Goal: Information Seeking & Learning: Learn about a topic

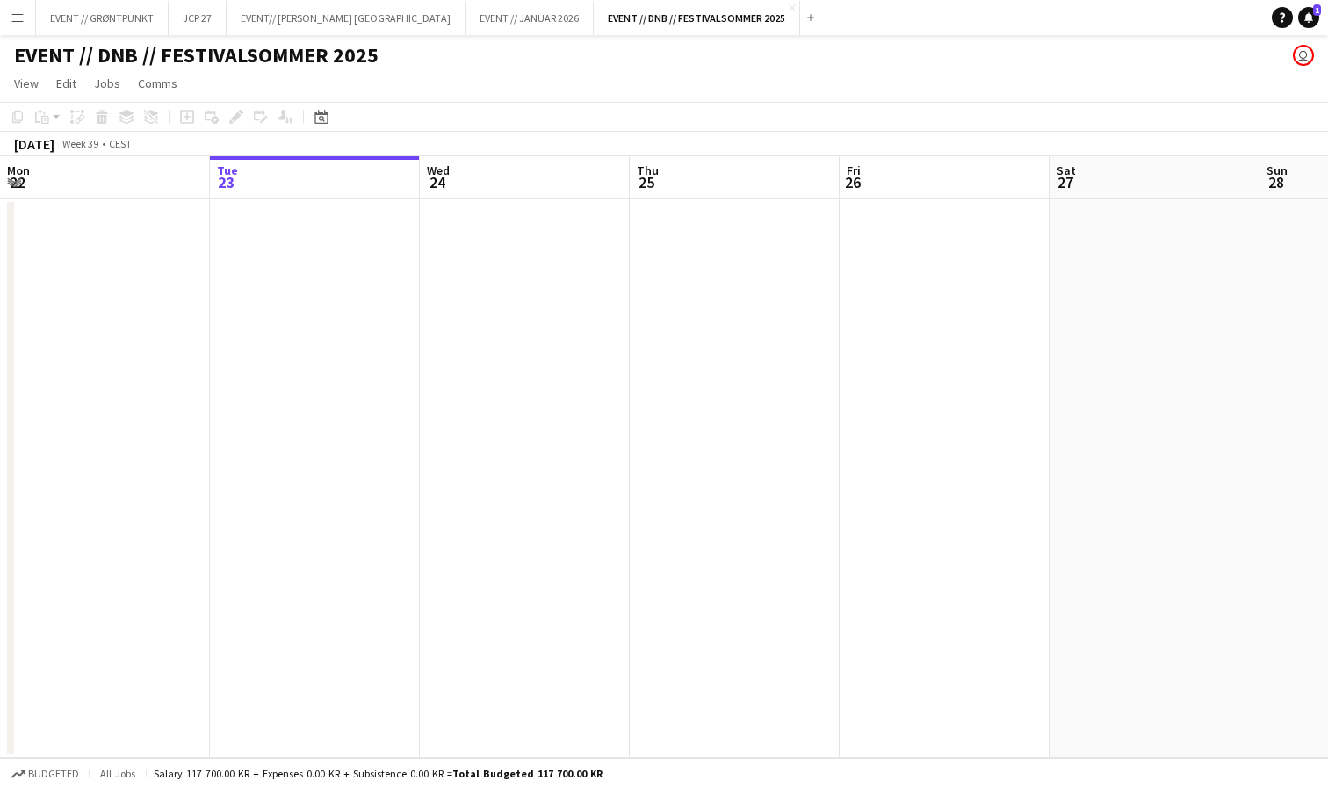
click at [761, 36] on div "EVENT // DNB // FESTIVALSOMMER 2025 user" at bounding box center [664, 51] width 1328 height 33
click at [206, 36] on div "EVENT // DNB // FESTIVALSOMMER 2025 user" at bounding box center [664, 51] width 1328 height 33
click at [206, 35] on div "EVENT // DNB // FESTIVALSOMMER 2025 user" at bounding box center [664, 51] width 1328 height 33
click at [206, 33] on button "JCP 27 Close" at bounding box center [198, 18] width 58 height 34
click at [257, 35] on div "JCP 27 user" at bounding box center [664, 51] width 1328 height 33
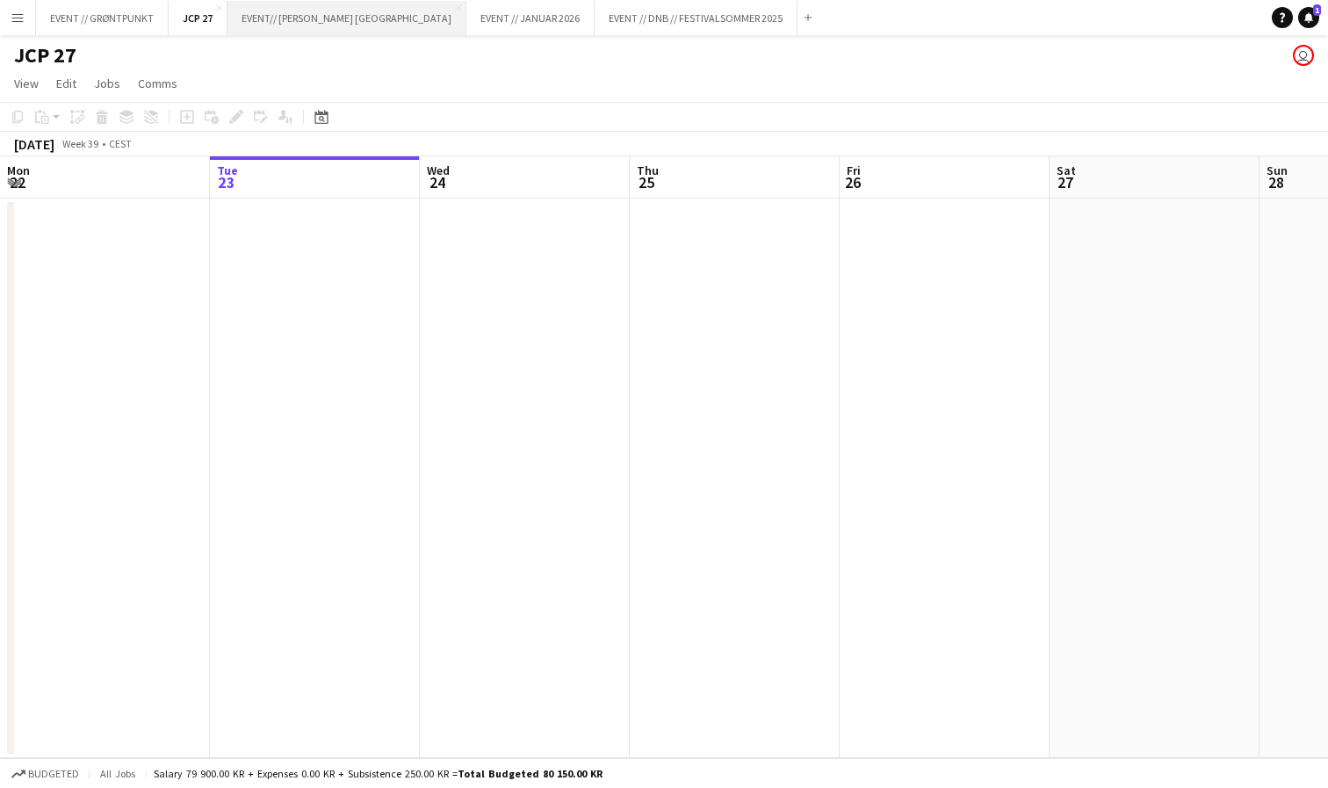
click at [258, 34] on button "EVENT// SIRK NORGE Close" at bounding box center [347, 18] width 239 height 34
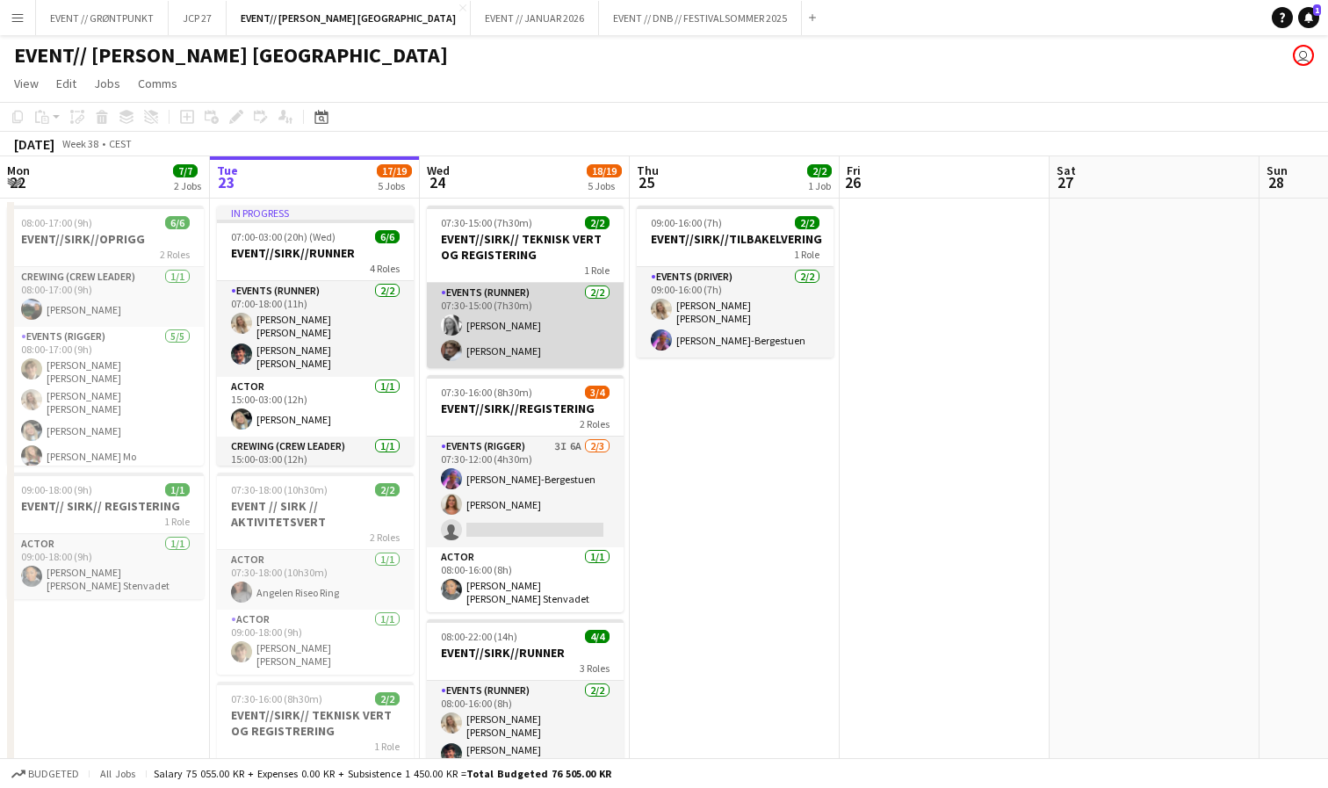
scroll to position [0, 385]
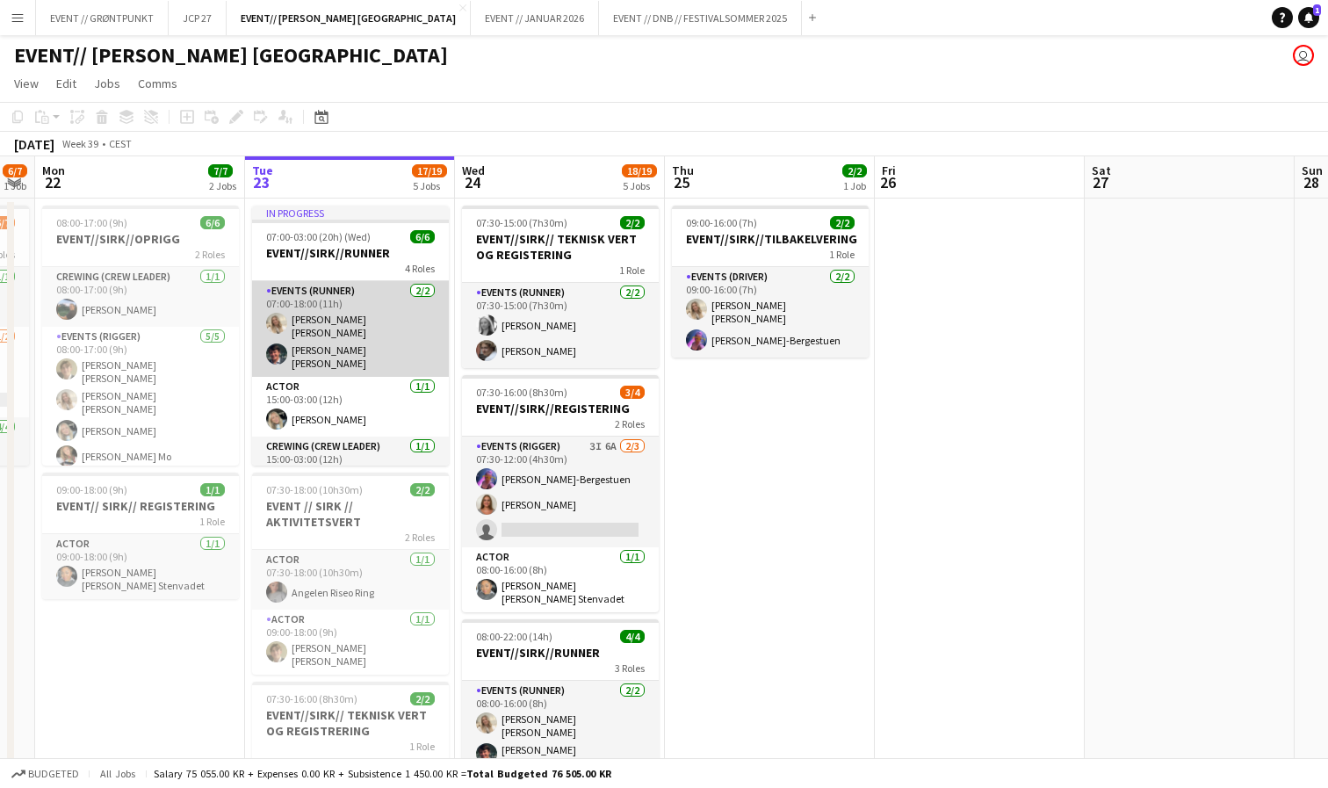
click at [364, 317] on app-card-role "Events (Runner) [DATE] 07:00-18:00 (11h) [PERSON_NAME] [PERSON_NAME] [PERSON_NA…" at bounding box center [350, 329] width 197 height 96
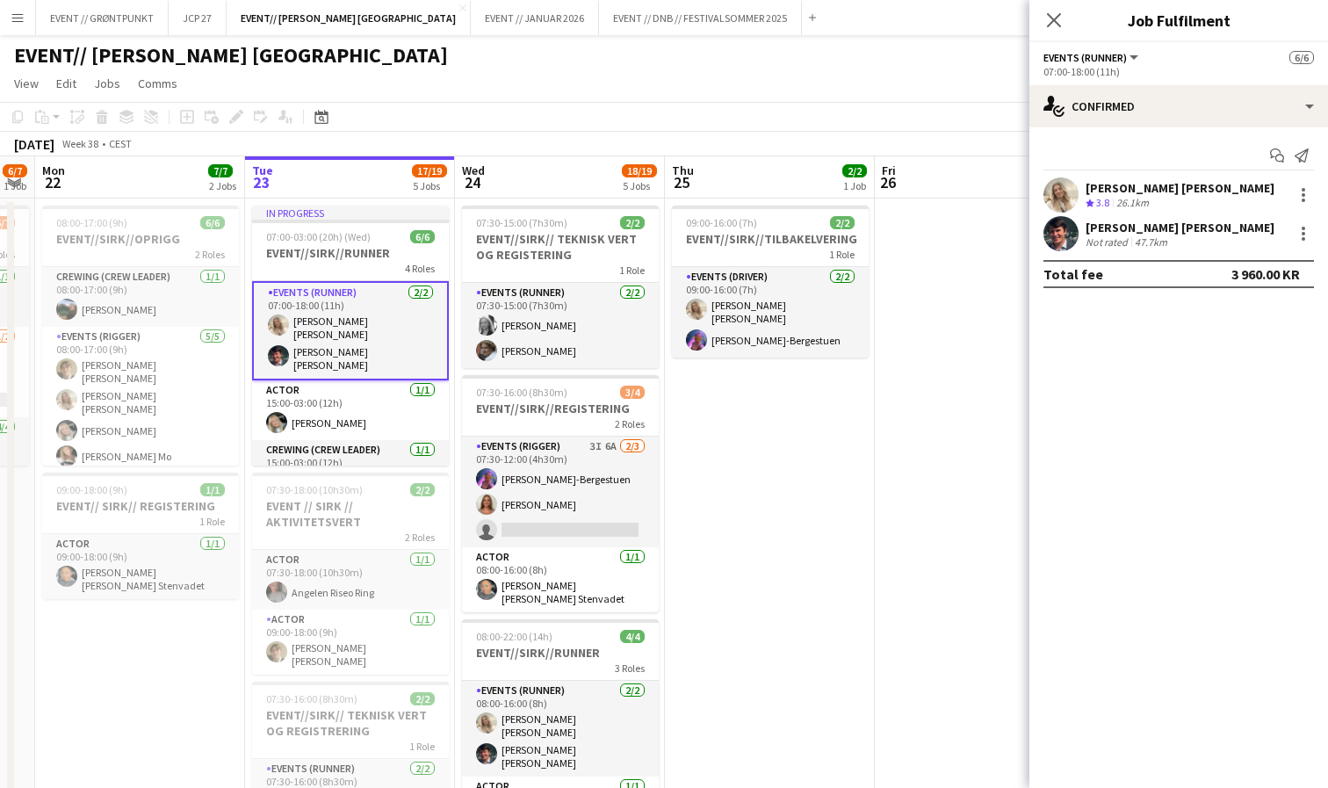
click at [1179, 196] on div "Crew rating 3.8 26.1km" at bounding box center [1180, 203] width 189 height 15
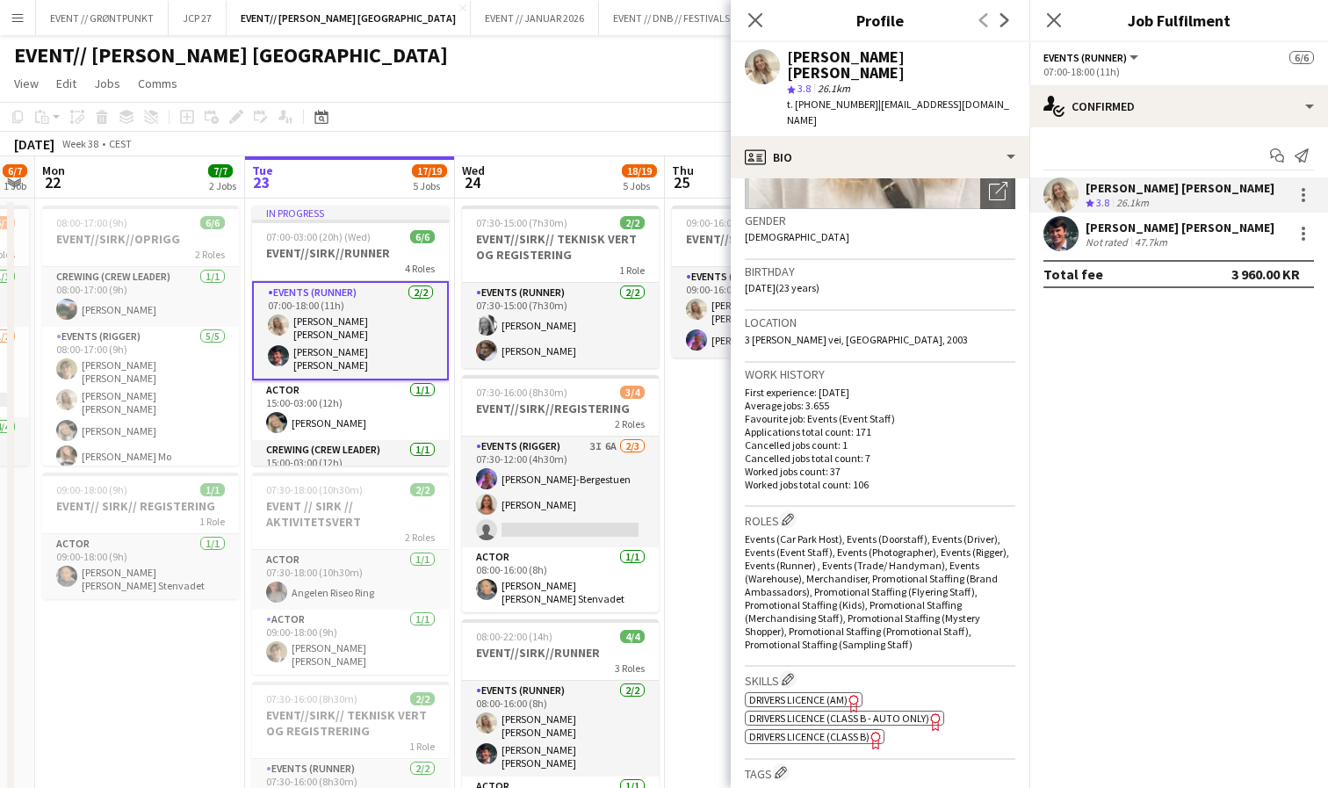
scroll to position [245, 0]
click at [703, 417] on app-date-cell "09:00-16:00 (7h) 2/2 EVENT//[PERSON_NAME]//TILBAKELVERING 1 Role Events (Driver…" at bounding box center [770, 783] width 210 height 1168
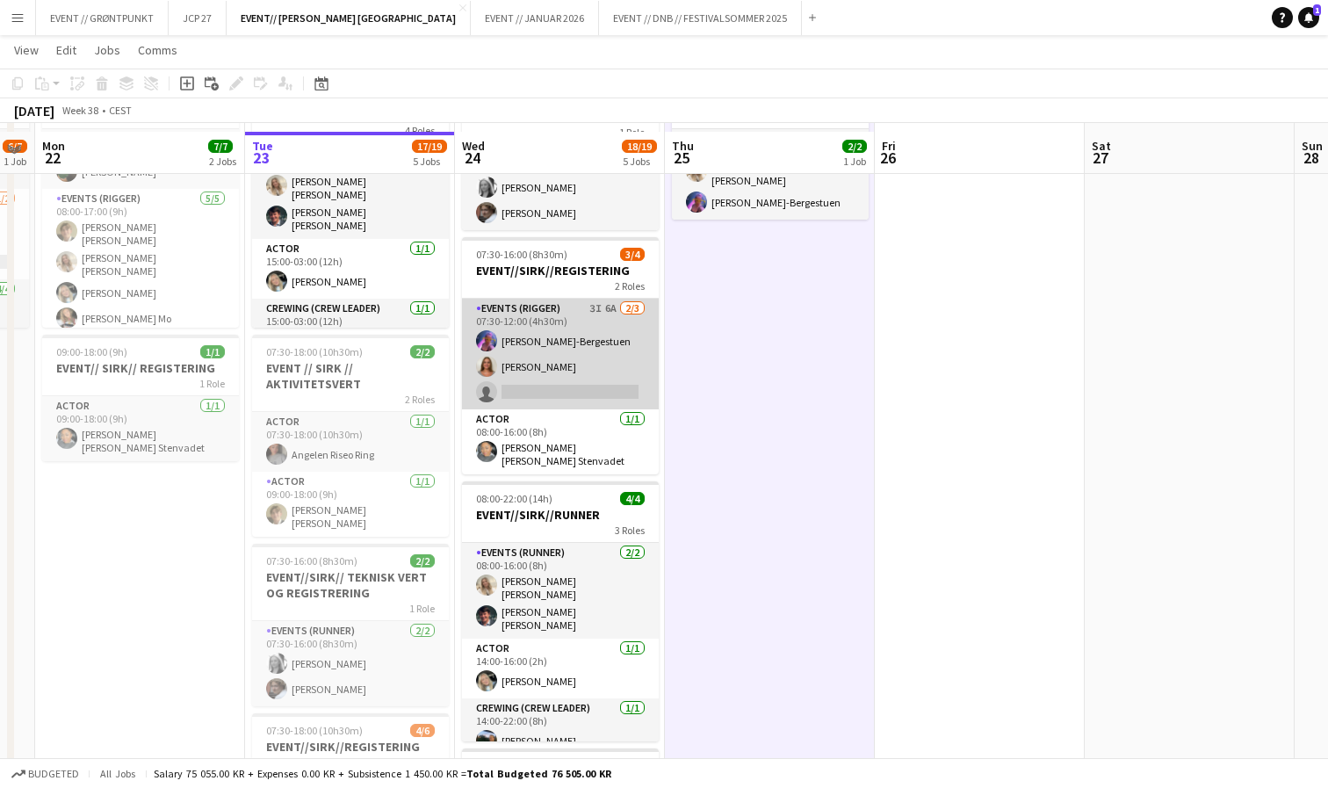
scroll to position [145, 0]
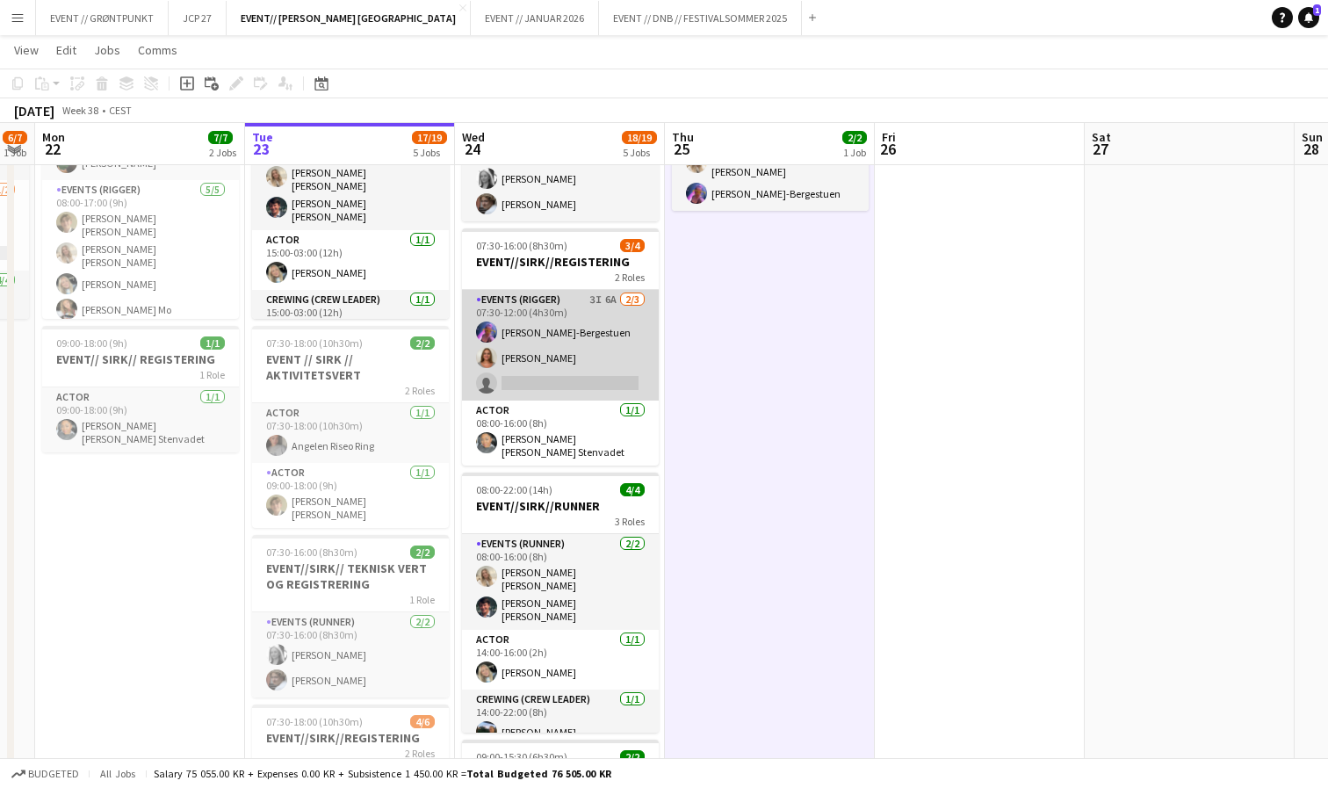
click at [594, 331] on app-card-role "Events (Rigger) 3I 6A [DATE] 07:30-12:00 (4h30m) [PERSON_NAME]-Bergestuen [PERS…" at bounding box center [560, 345] width 197 height 111
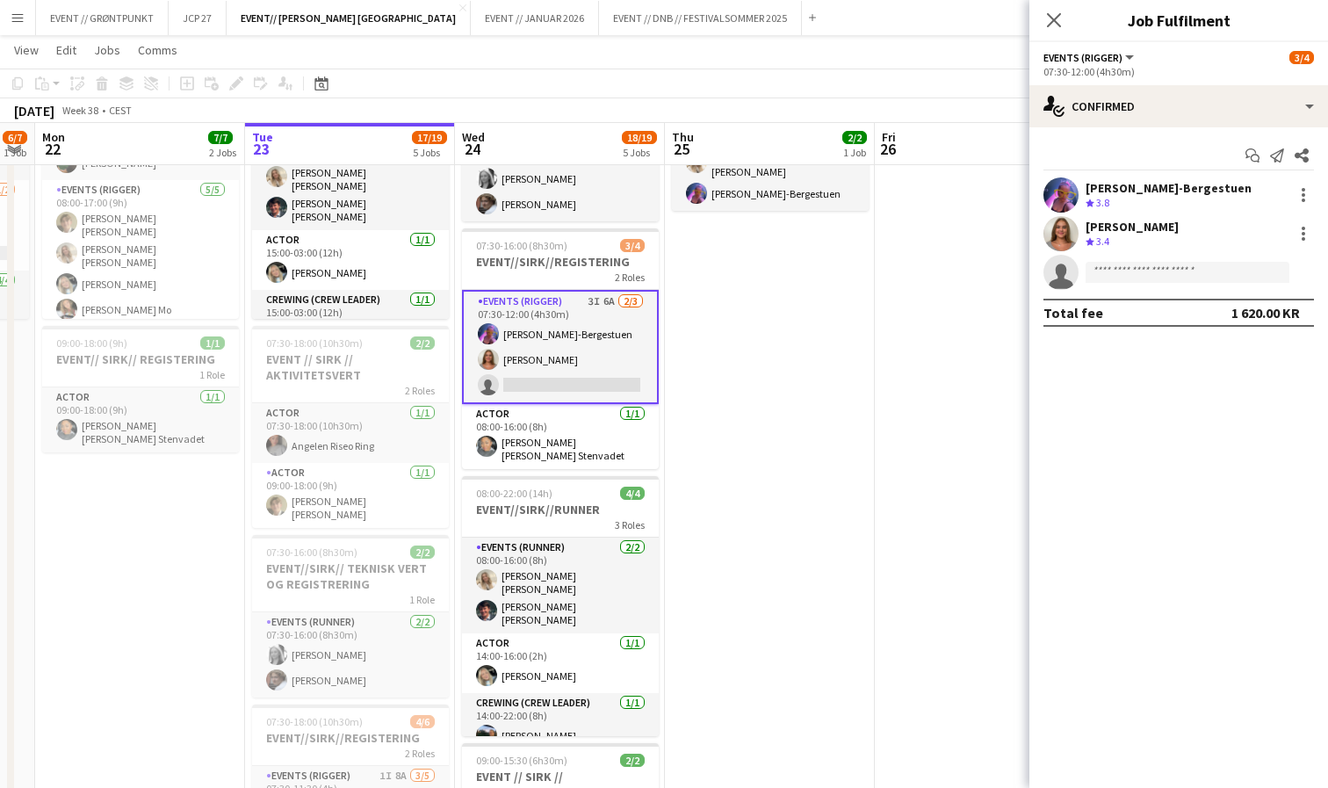
click at [1110, 180] on div "[PERSON_NAME]-Bergestuen" at bounding box center [1169, 188] width 166 height 16
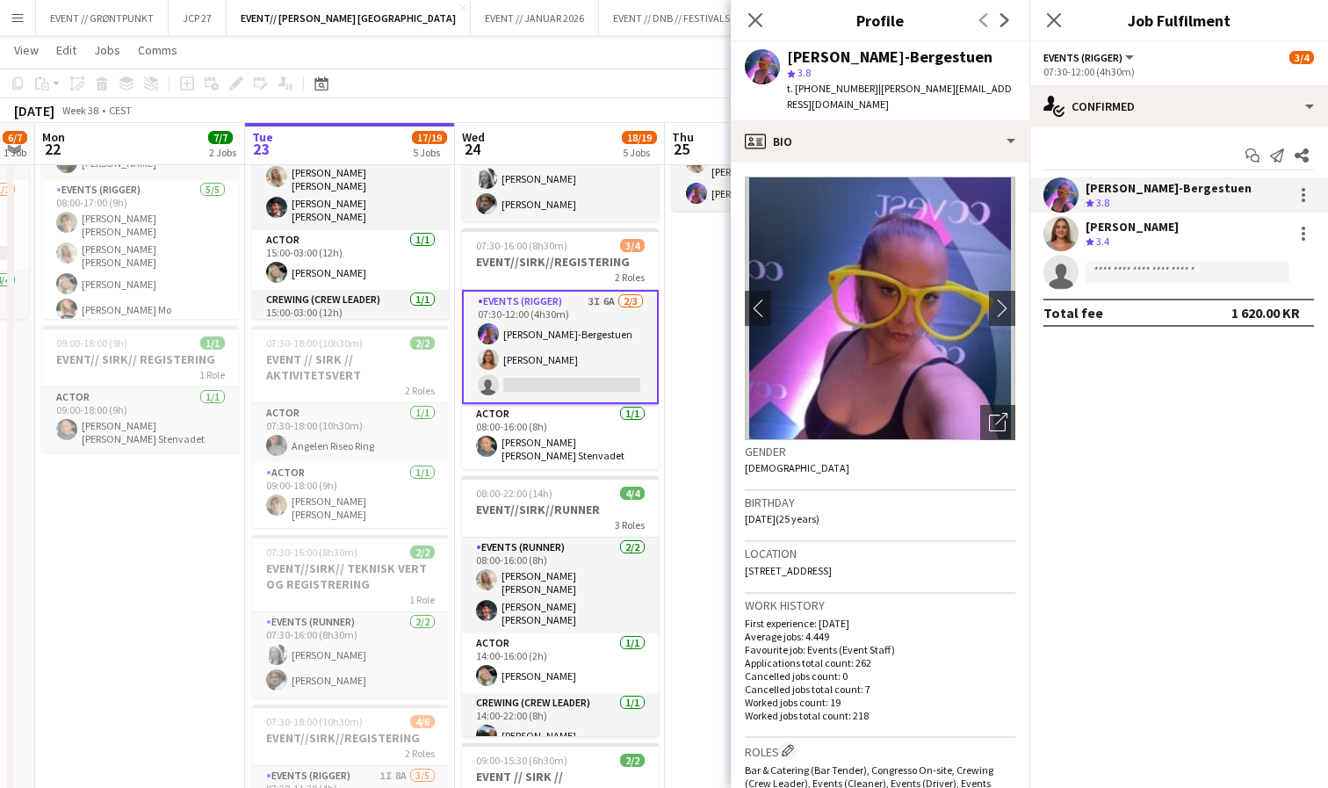
click at [1132, 220] on div "[PERSON_NAME]" at bounding box center [1132, 227] width 93 height 16
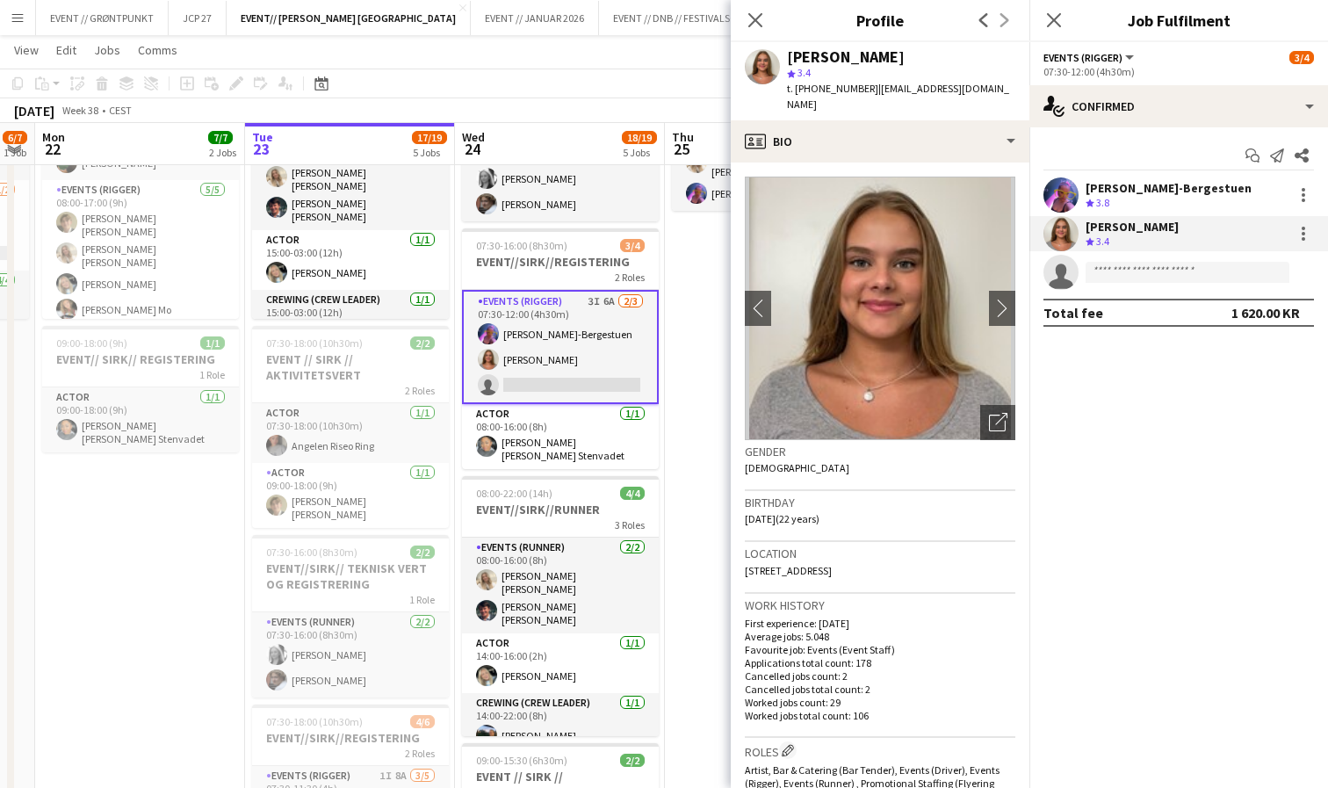
click at [714, 343] on app-date-cell "09:00-16:00 (7h) 2/2 EVENT//[PERSON_NAME]//TILBAKELVERING 1 Role Events (Driver…" at bounding box center [770, 636] width 210 height 1168
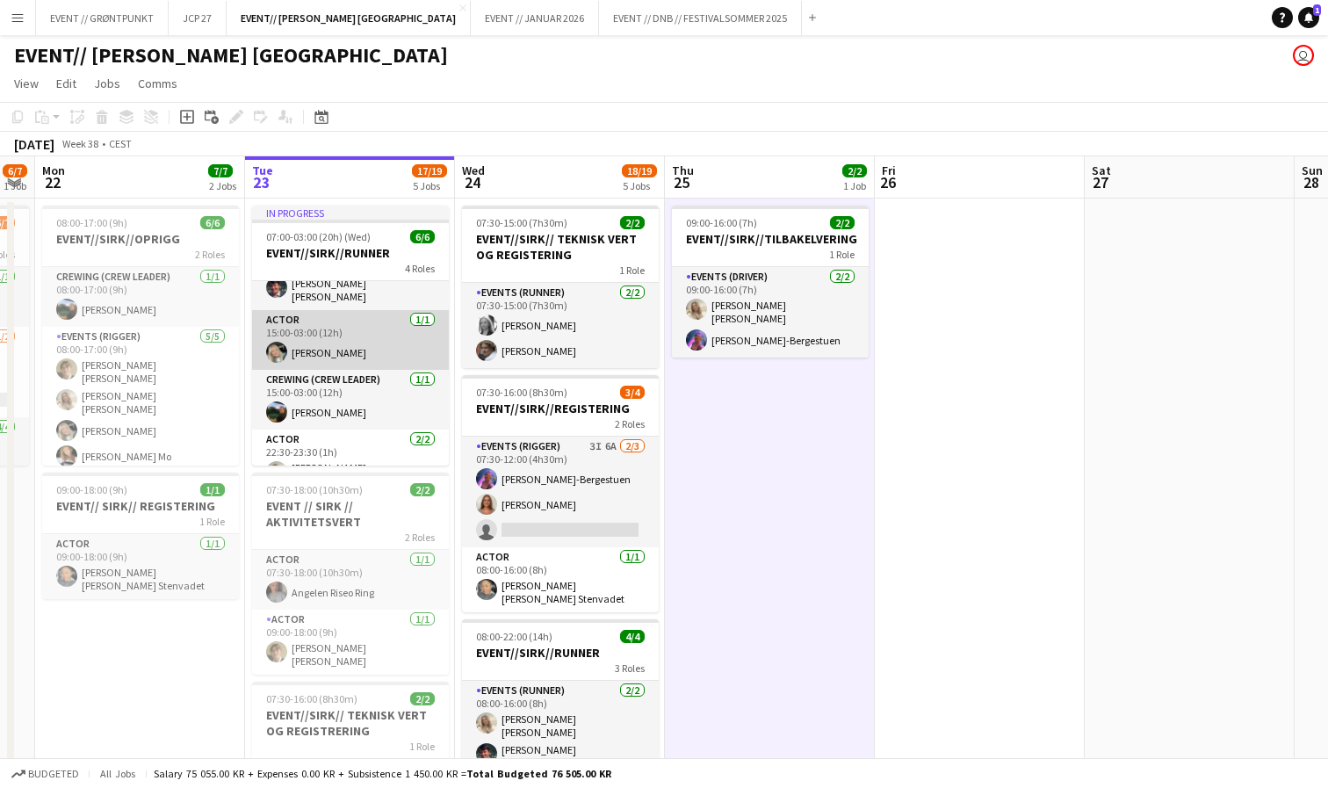
scroll to position [76, 0]
click at [365, 342] on app-card-role "Actor [DATE] 15:00-03:00 (12h) [PERSON_NAME]" at bounding box center [350, 331] width 197 height 60
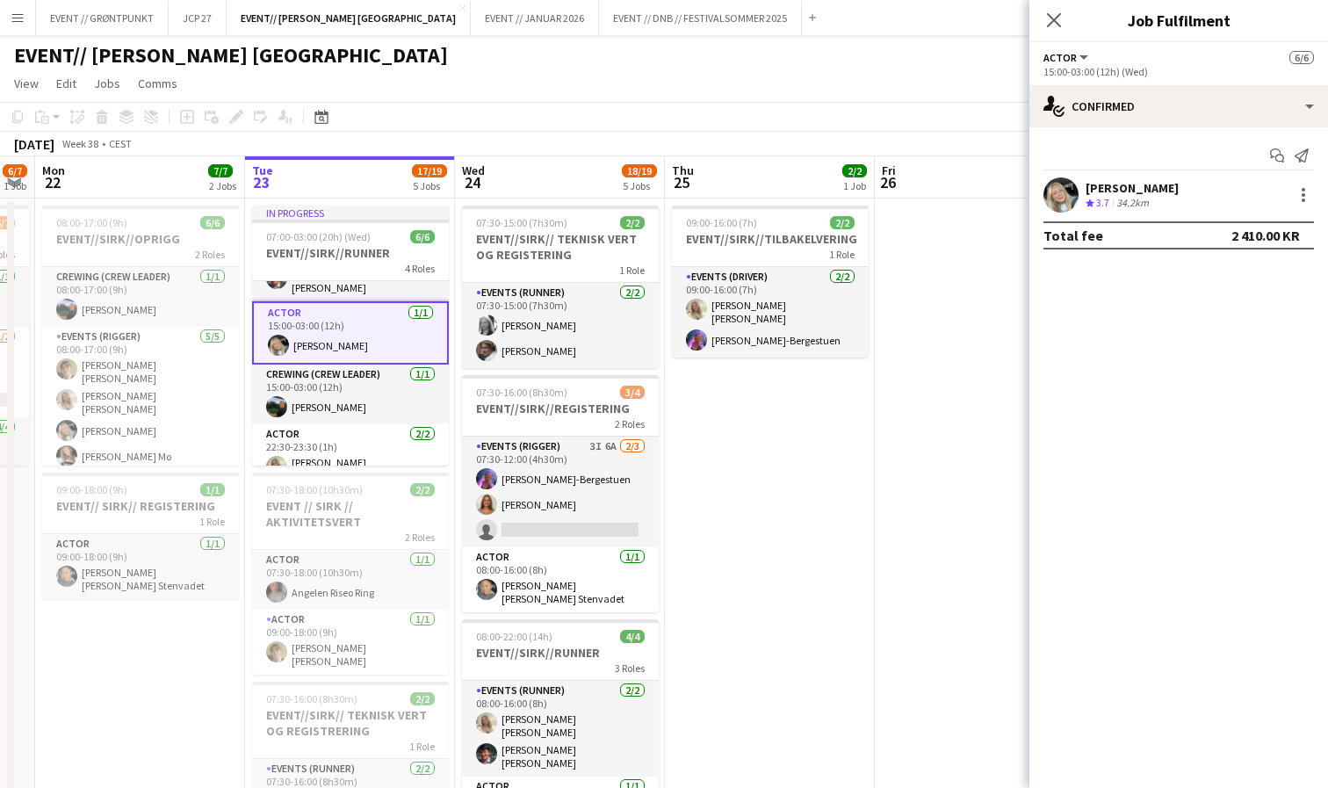
click at [1178, 201] on div "[PERSON_NAME] Crew rating 3.7 34.2km" at bounding box center [1179, 194] width 299 height 35
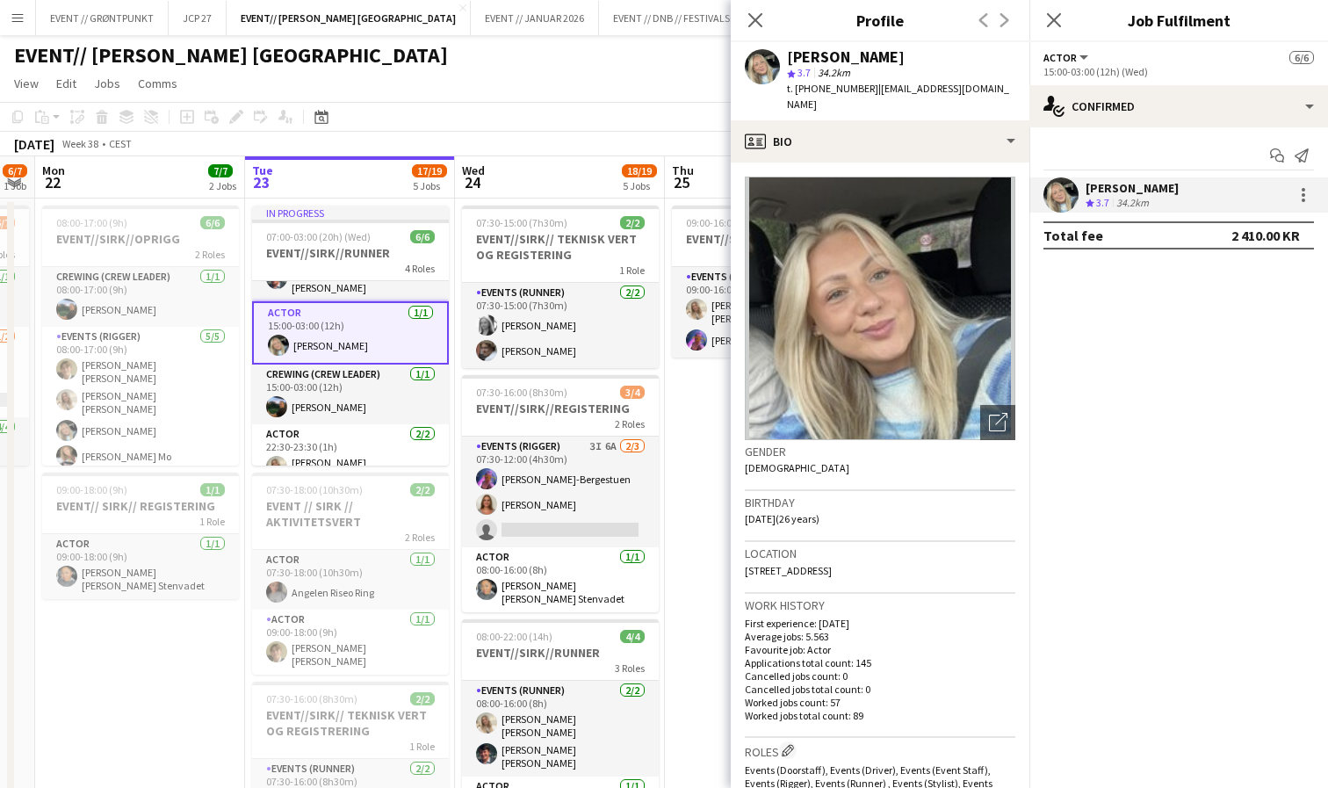
click at [703, 461] on app-date-cell "09:00-16:00 (7h) 2/2 EVENT//[PERSON_NAME]//TILBAKELVERING 1 Role Events (Driver…" at bounding box center [770, 783] width 210 height 1168
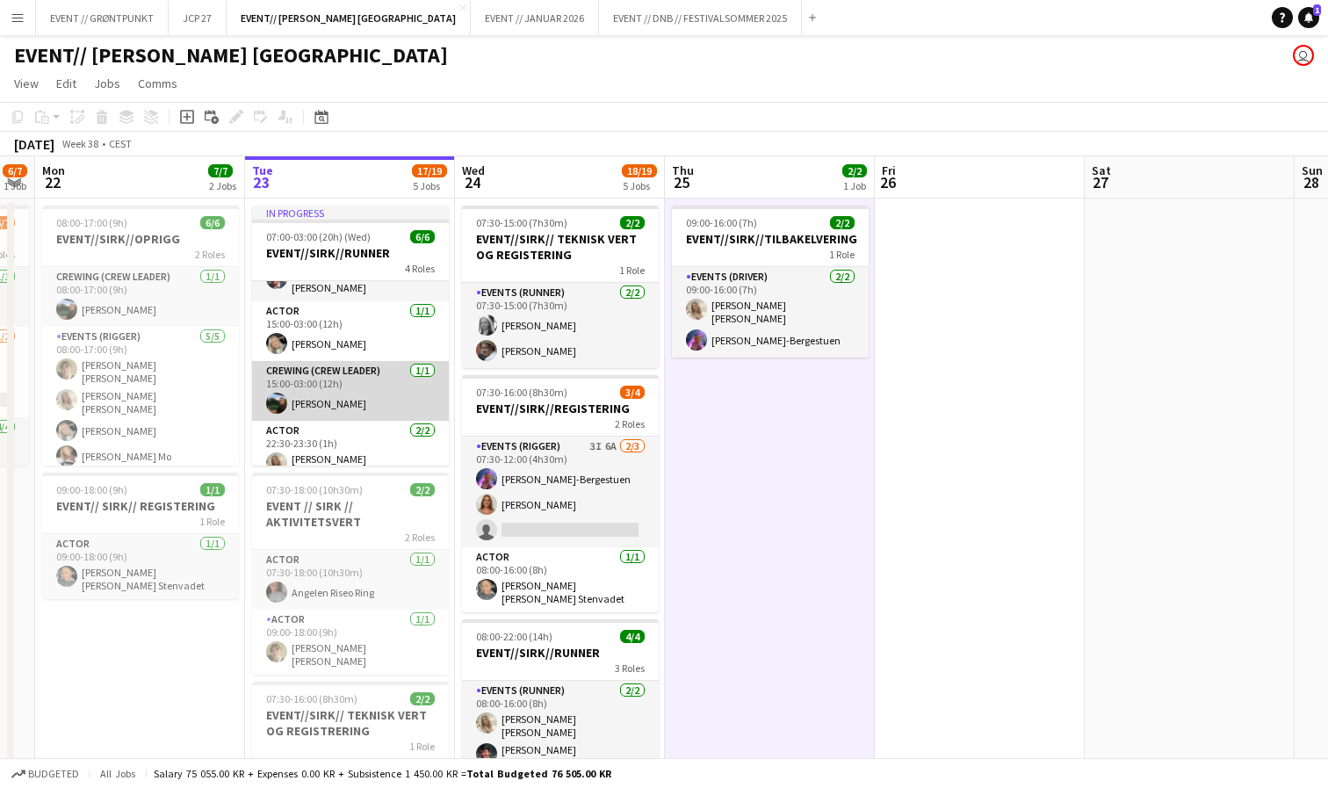
click at [341, 382] on app-card-role "Crewing (Crew Leader) [DATE] 15:00-03:00 (12h) [PERSON_NAME]" at bounding box center [350, 391] width 197 height 60
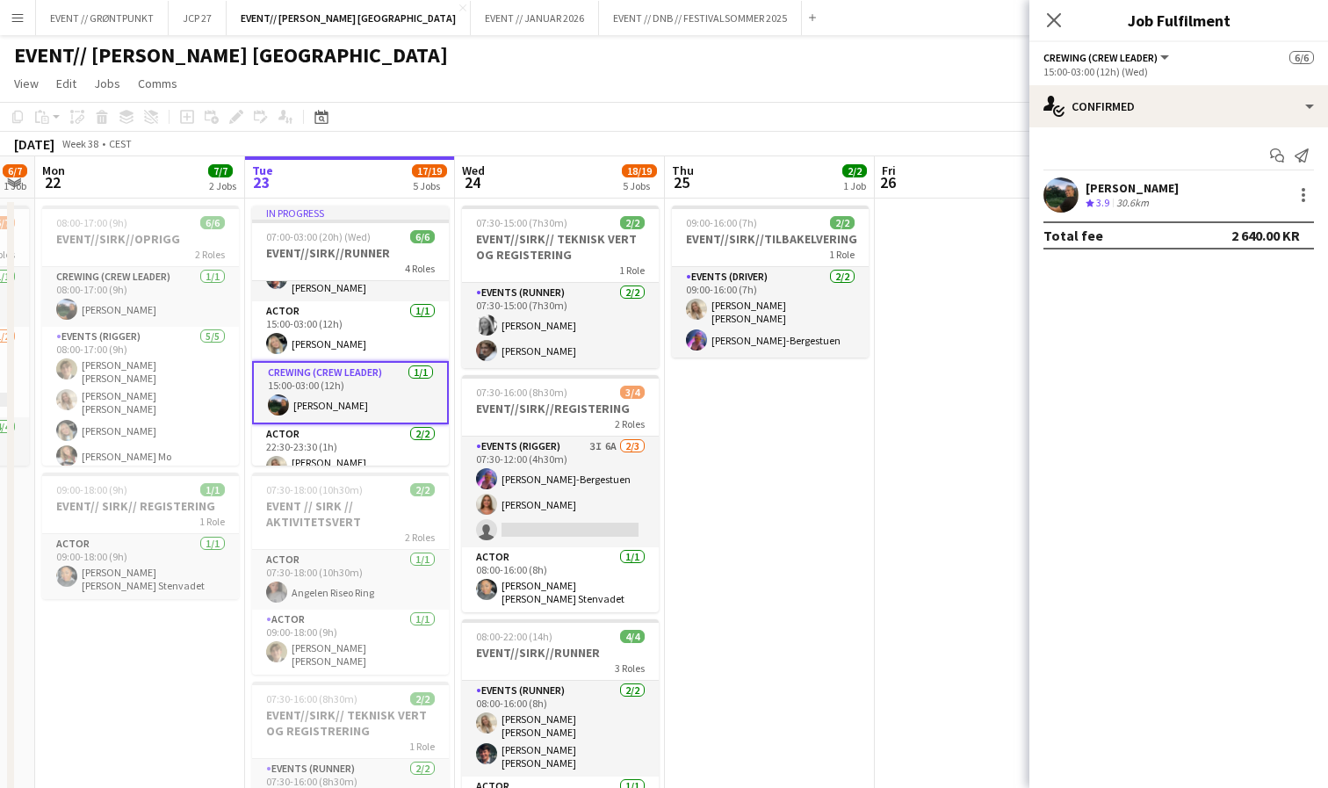
click at [1157, 190] on div "[PERSON_NAME]" at bounding box center [1132, 188] width 93 height 16
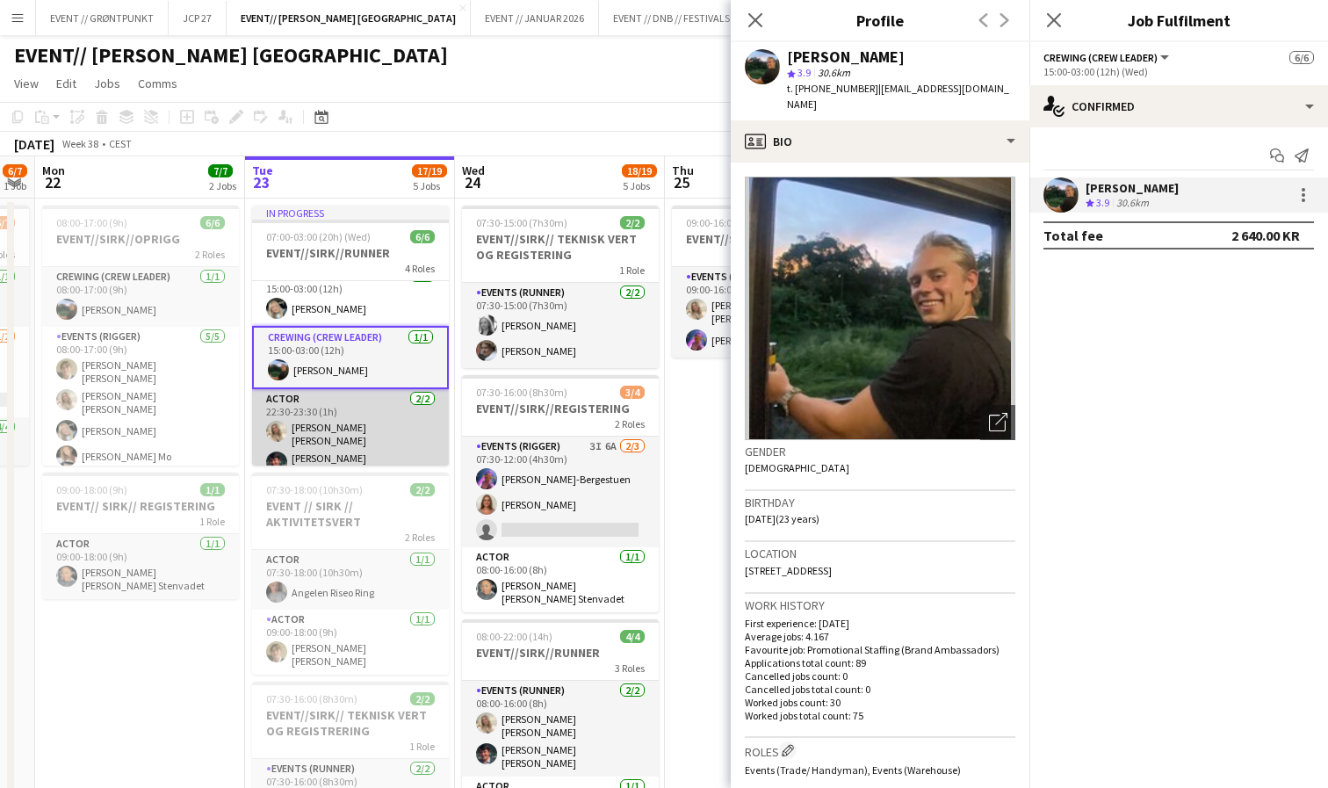
scroll to position [109, 0]
click at [384, 425] on app-card-role "Actor [DATE] 22:30-23:30 (1h) [PERSON_NAME] [PERSON_NAME] [PERSON_NAME] [PERSON…" at bounding box center [350, 439] width 197 height 96
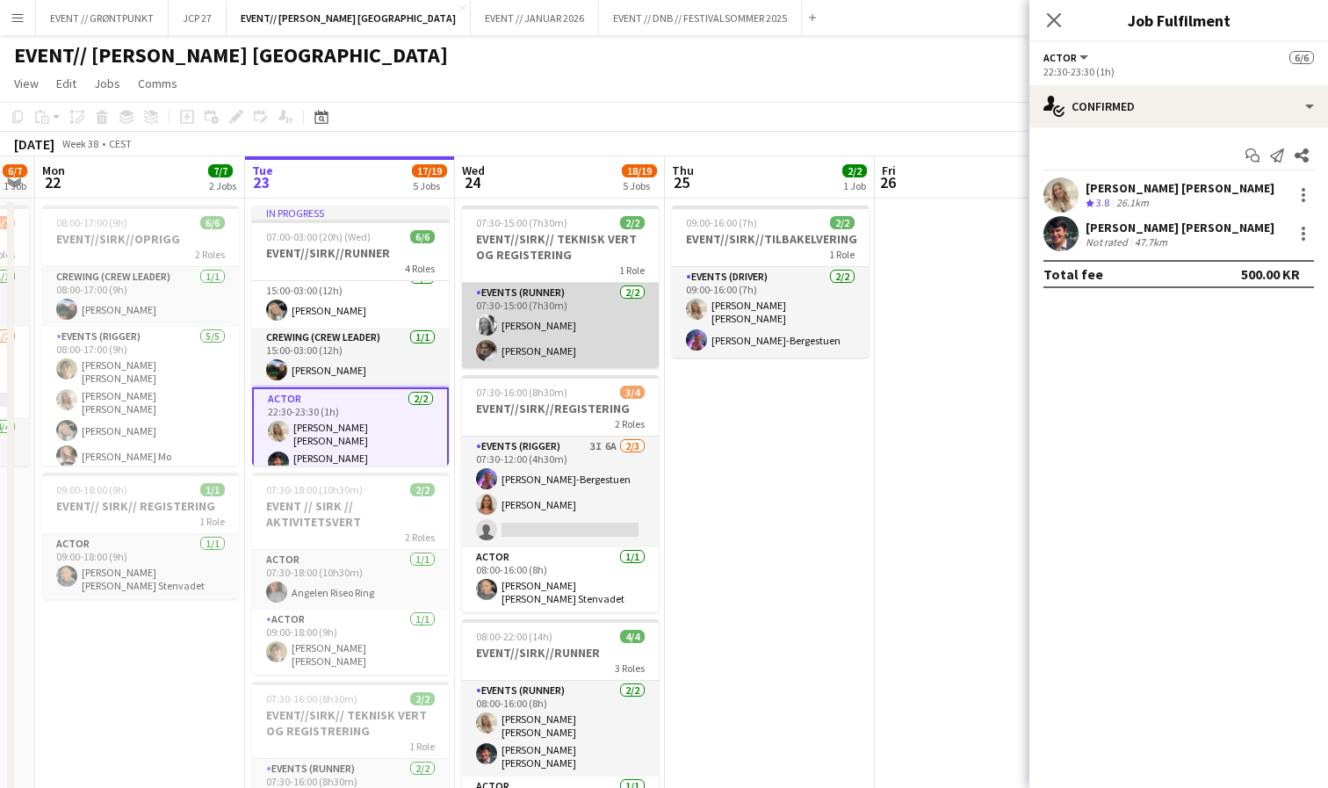
click at [529, 342] on app-card-role "Events (Runner) [DATE] 07:30-15:00 (7h30m) [PERSON_NAME] [PERSON_NAME]" at bounding box center [560, 325] width 197 height 85
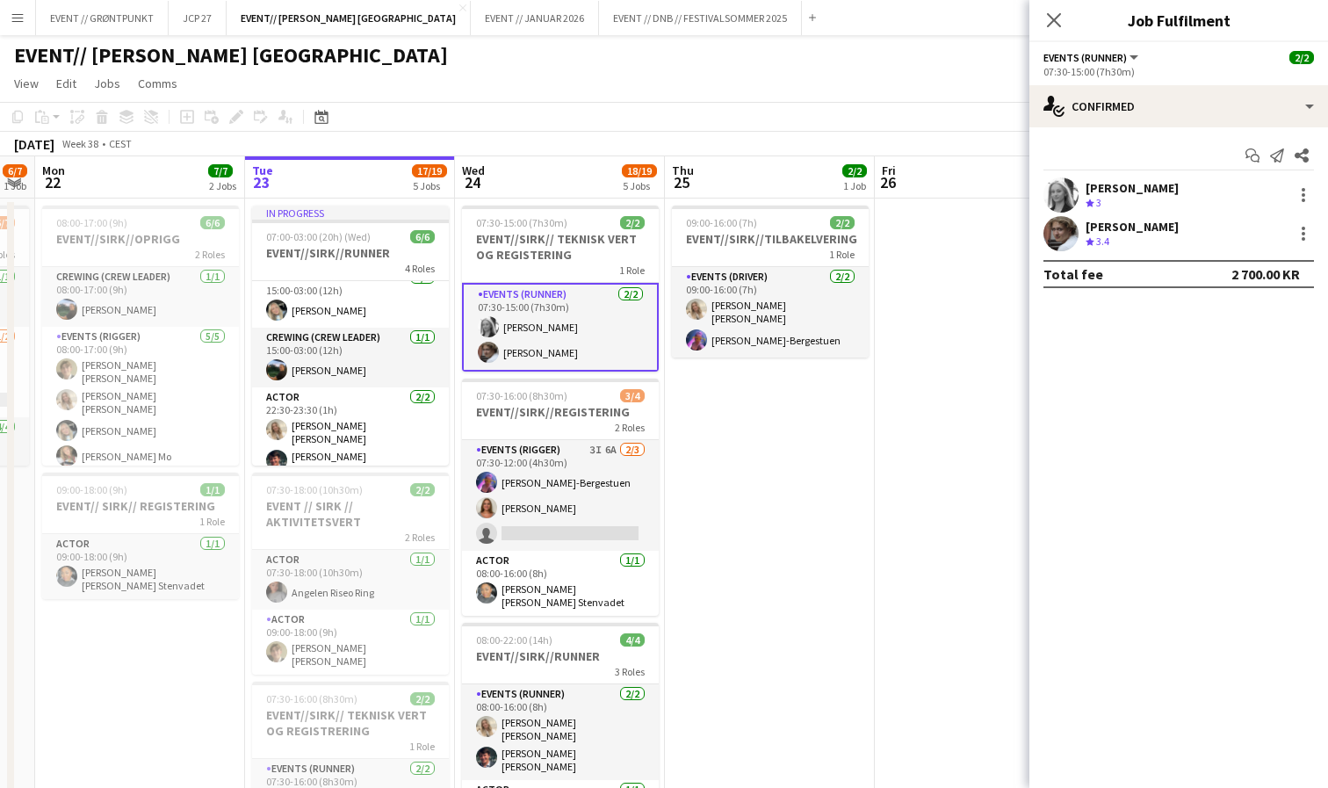
scroll to position [105, 0]
click at [1073, 200] on app-user-avatar at bounding box center [1061, 194] width 35 height 35
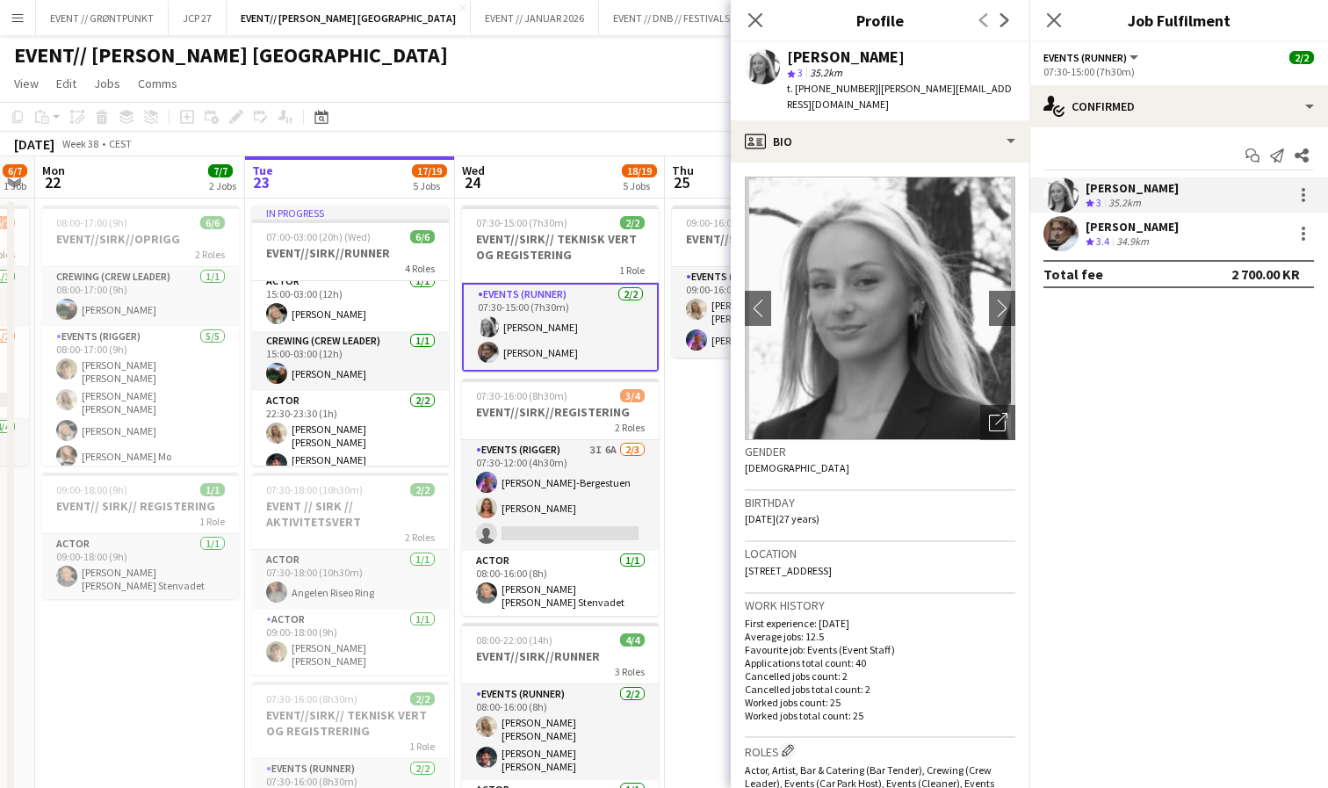
click at [692, 385] on app-date-cell "09:00-16:00 (7h) 2/2 EVENT//[PERSON_NAME]//TILBAKELVERING 1 Role Events (Driver…" at bounding box center [770, 783] width 210 height 1168
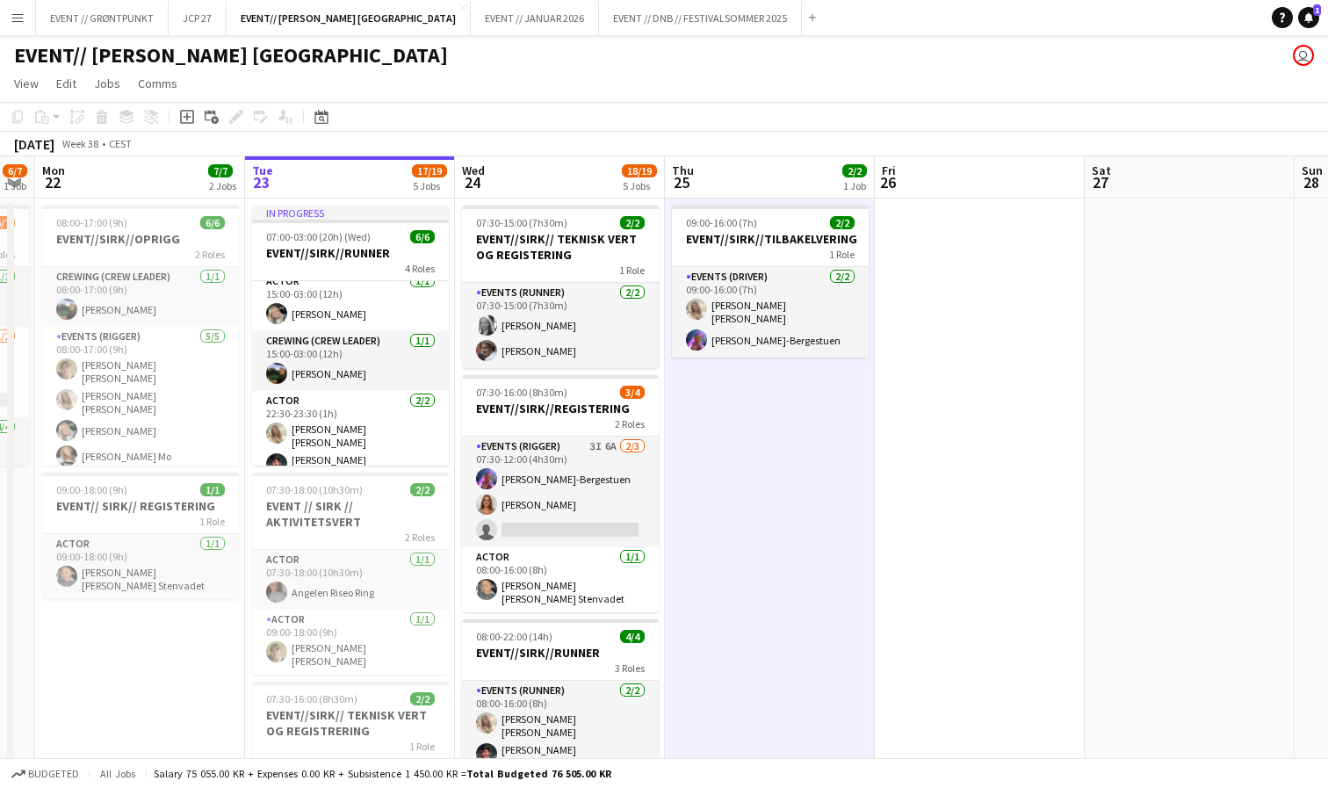
scroll to position [0, 0]
